Goal: Navigation & Orientation: Find specific page/section

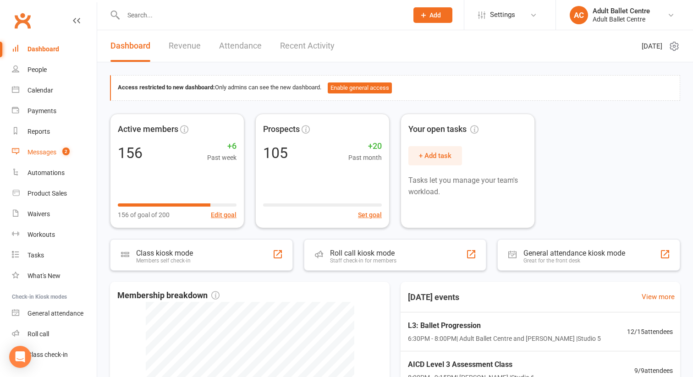
click at [65, 153] on span "2" at bounding box center [65, 152] width 7 height 8
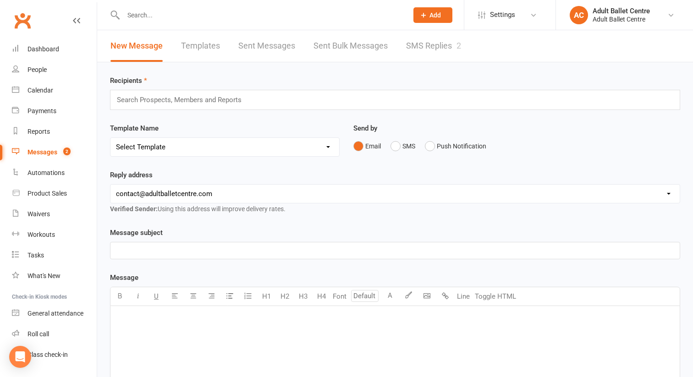
click at [424, 46] on link "SMS Replies 2" at bounding box center [433, 46] width 55 height 32
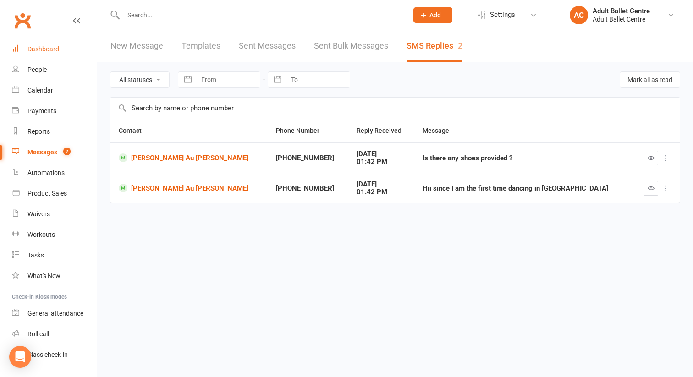
click at [41, 51] on div "Dashboard" at bounding box center [44, 48] width 32 height 7
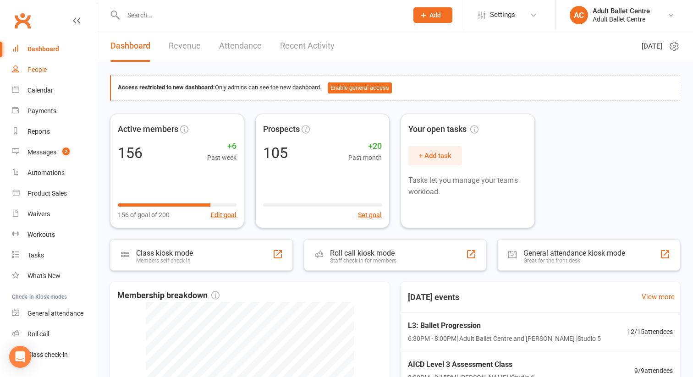
click at [39, 70] on div "People" at bounding box center [37, 69] width 19 height 7
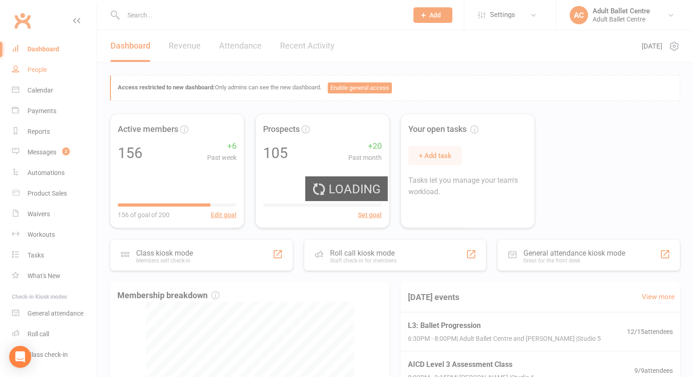
select select "100"
